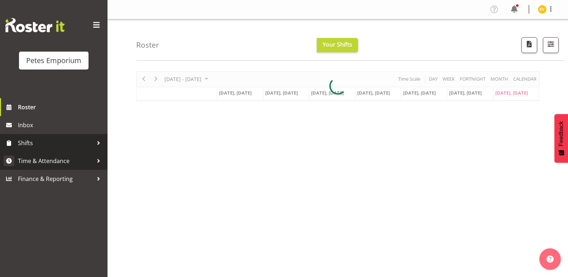
click at [82, 160] on span "Time & Attendance" at bounding box center [55, 160] width 75 height 11
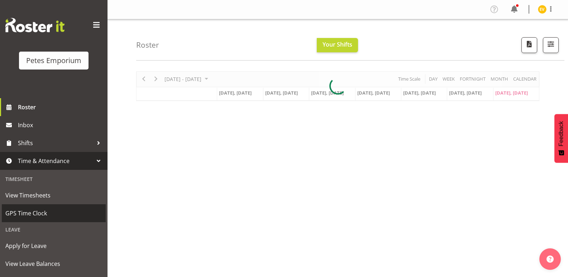
click at [62, 219] on link "GPS Time Clock" at bounding box center [54, 213] width 104 height 18
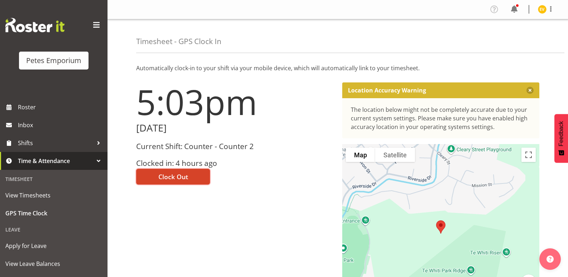
click at [185, 179] on span "Clock Out" at bounding box center [173, 176] width 30 height 9
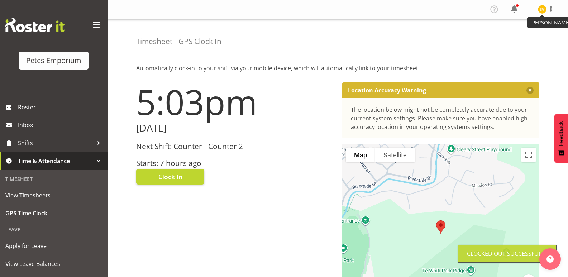
click at [544, 10] on img at bounding box center [542, 9] width 9 height 9
click at [527, 40] on link "Log Out" at bounding box center [520, 37] width 69 height 13
